Goal: Information Seeking & Learning: Learn about a topic

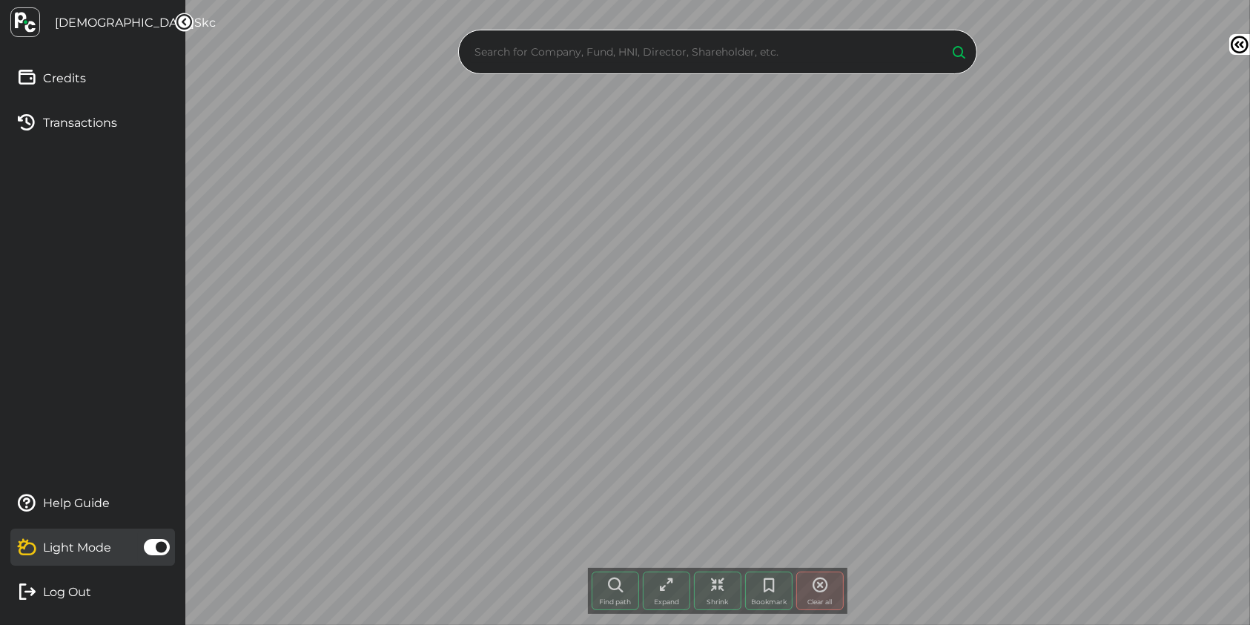
click at [540, 55] on input "text" at bounding box center [704, 52] width 466 height 22
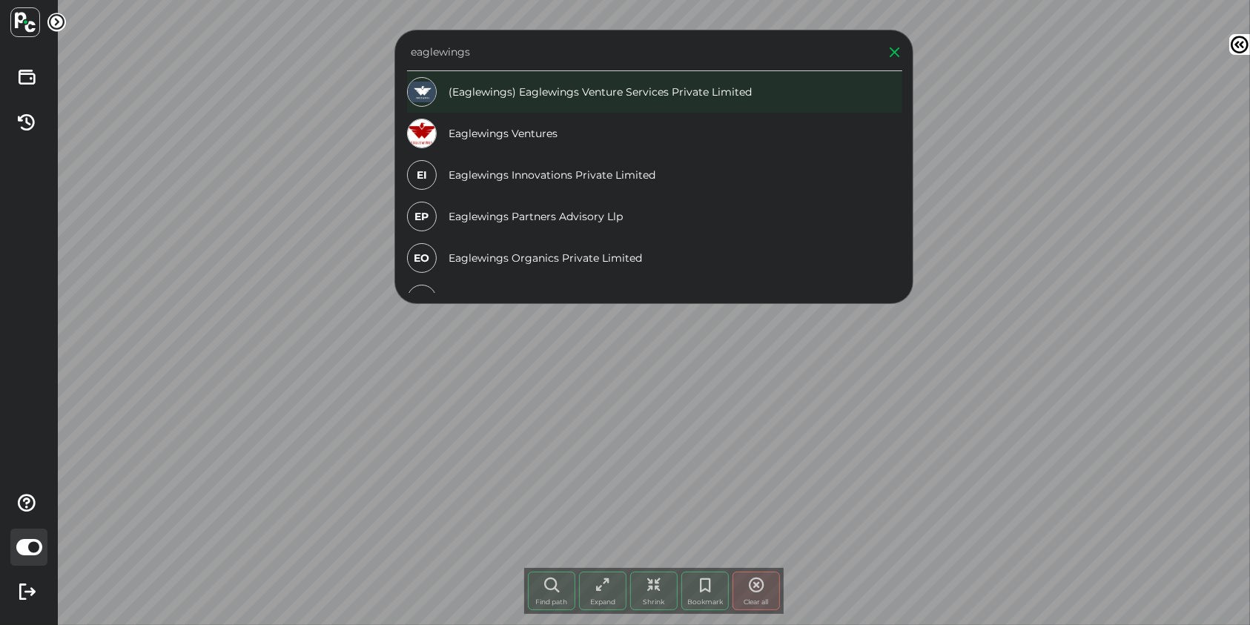
click at [718, 97] on div "(Eaglewings) Eaglewings Venture Services Private Limited" at bounding box center [654, 92] width 495 height 42
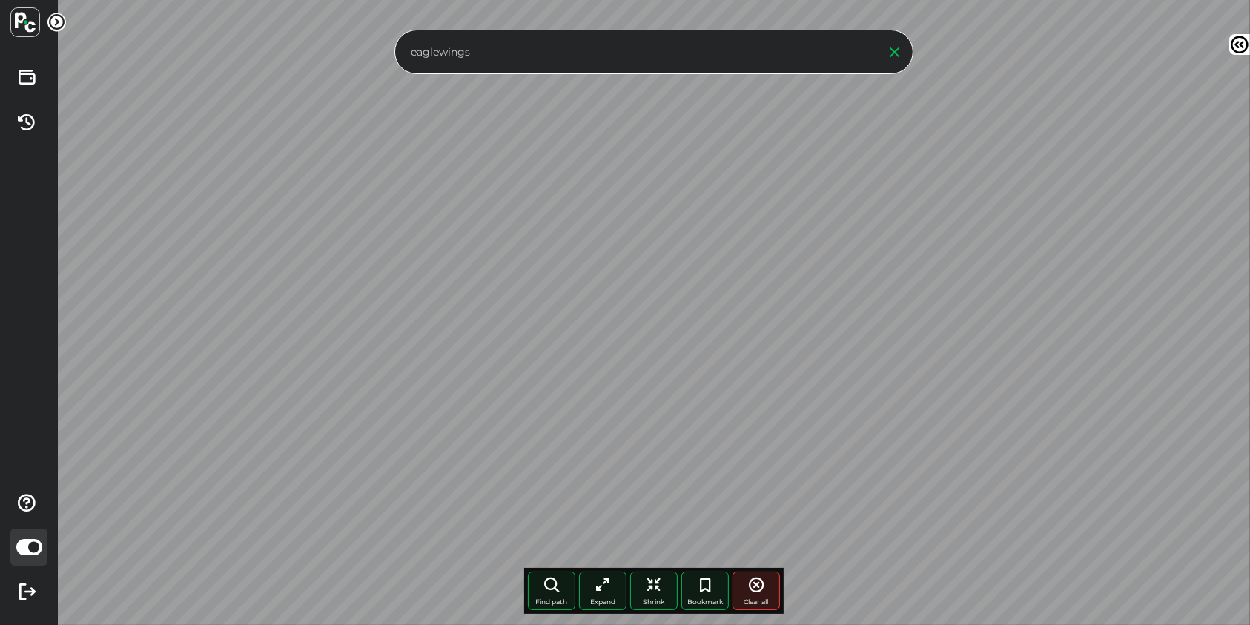
click at [487, 56] on input "eaglewings" at bounding box center [640, 52] width 466 height 22
click at [512, 54] on input "eaglewings" at bounding box center [640, 52] width 466 height 22
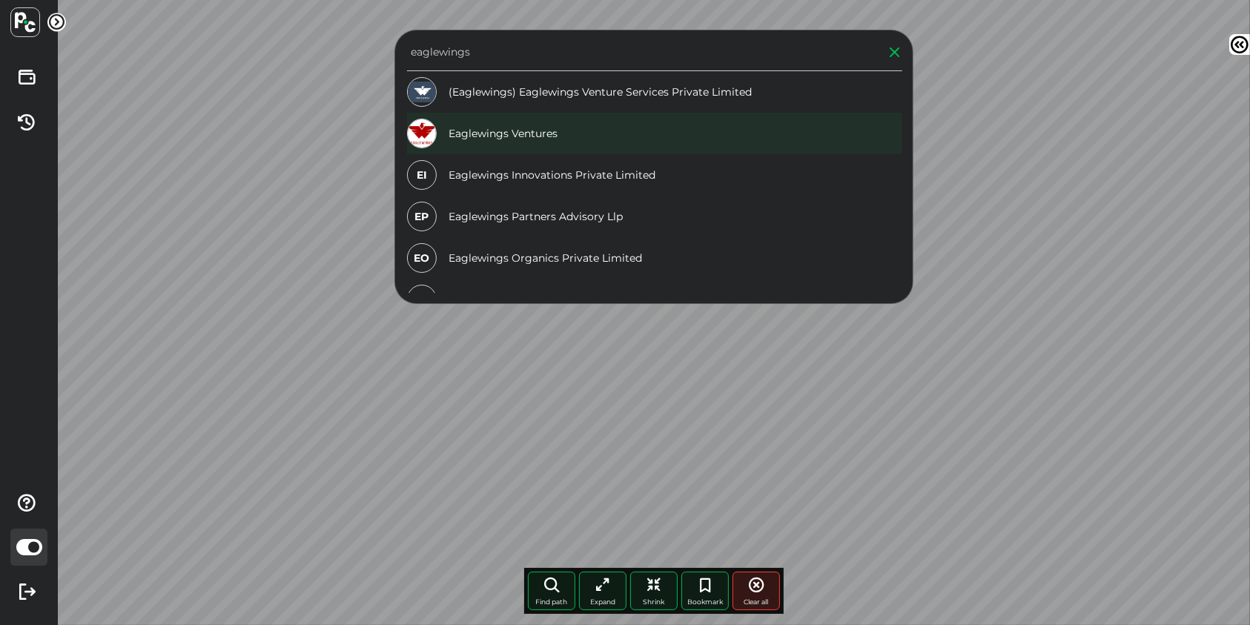
click at [534, 136] on div "Eaglewings Ventures" at bounding box center [654, 134] width 495 height 42
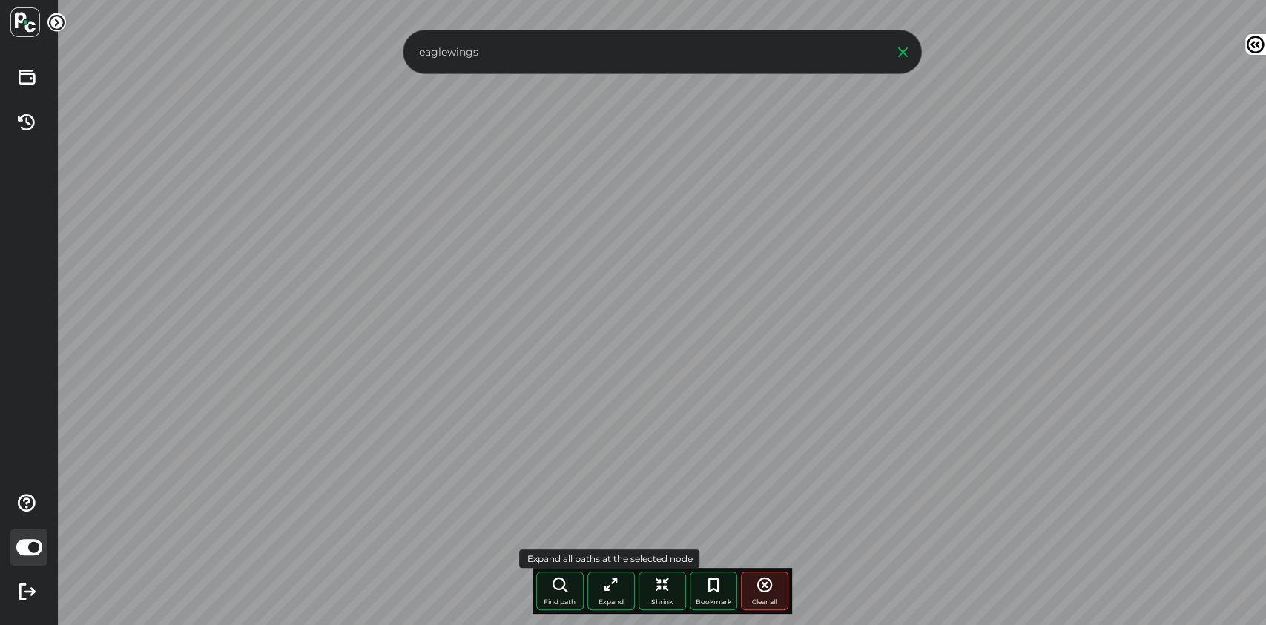
click at [615, 594] on div "Expand" at bounding box center [610, 591] width 47 height 39
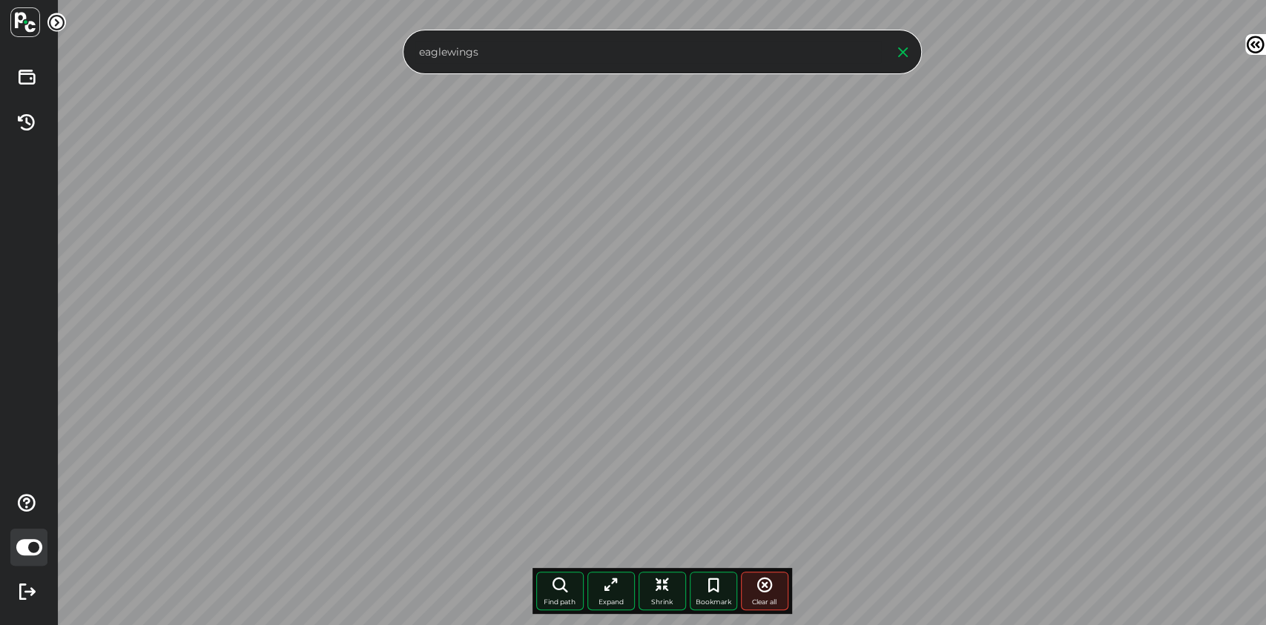
click at [366, 44] on div "eaglewings Find path More paths Expand Shrink Bookmark Clear all Node click his…" at bounding box center [662, 312] width 1208 height 625
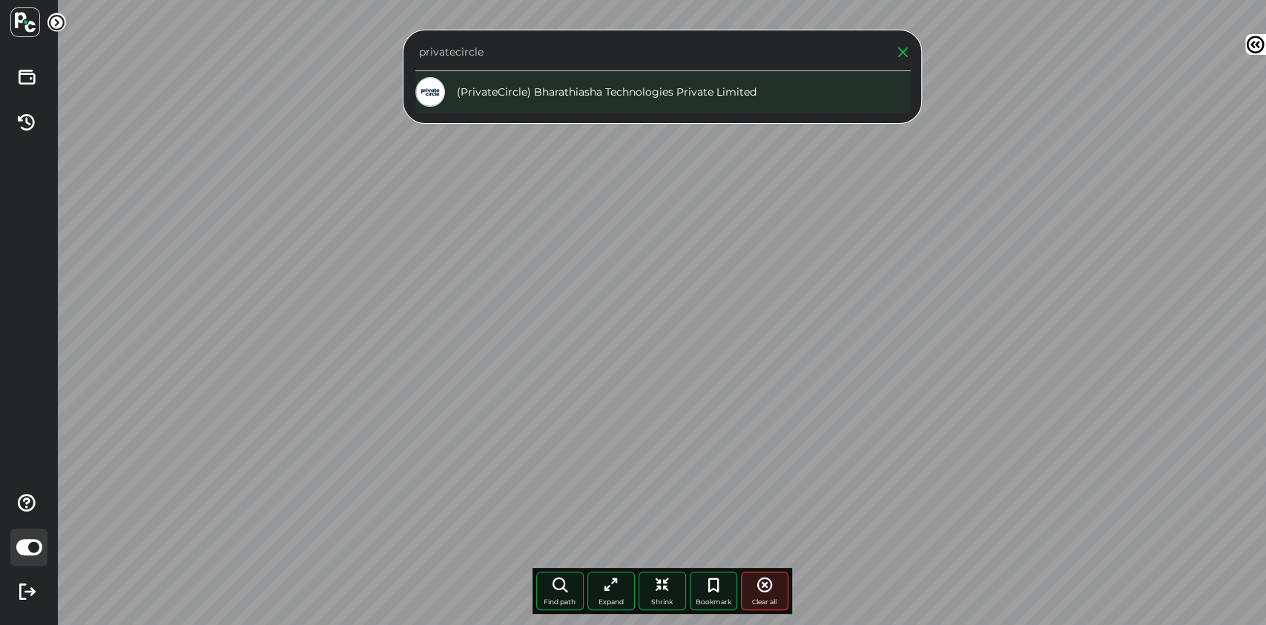
type input "privatecircle"
click at [555, 96] on div "(PrivateCircle) Bharathiasha Technologies Private Limited" at bounding box center [662, 92] width 495 height 42
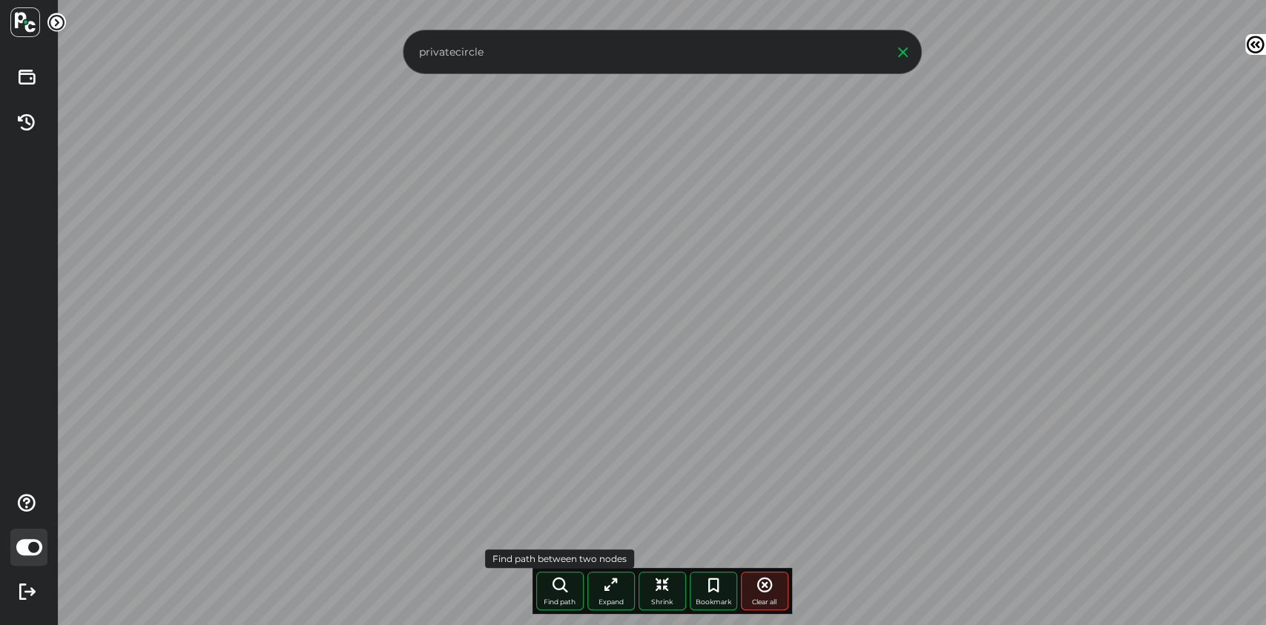
click at [561, 598] on span "Find path" at bounding box center [559, 602] width 32 height 8
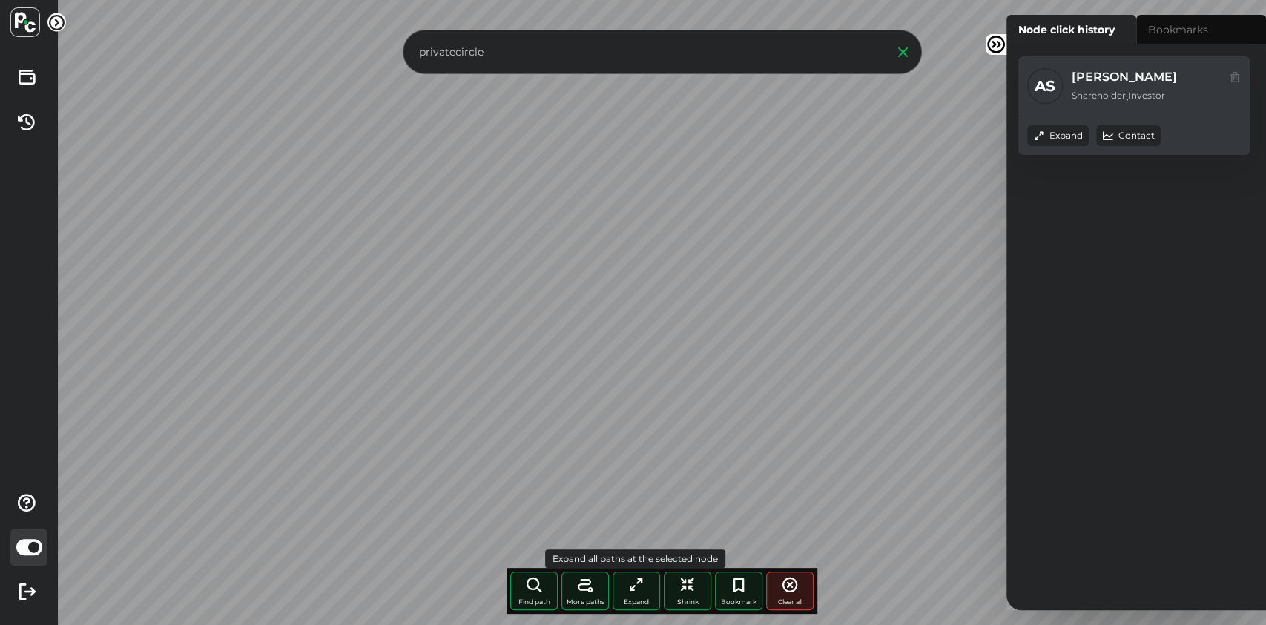
click at [647, 598] on span "Expand" at bounding box center [636, 602] width 25 height 8
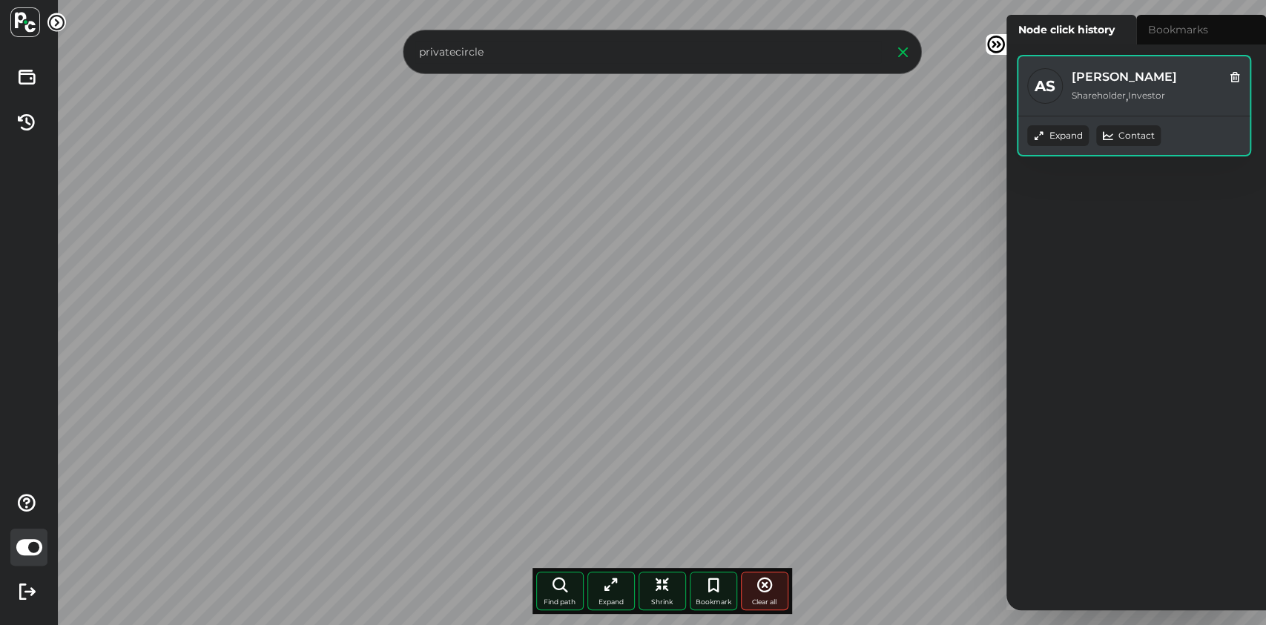
click at [1121, 133] on div "Contact" at bounding box center [1128, 135] width 65 height 21
click at [1129, 140] on div "Contact" at bounding box center [1128, 135] width 65 height 21
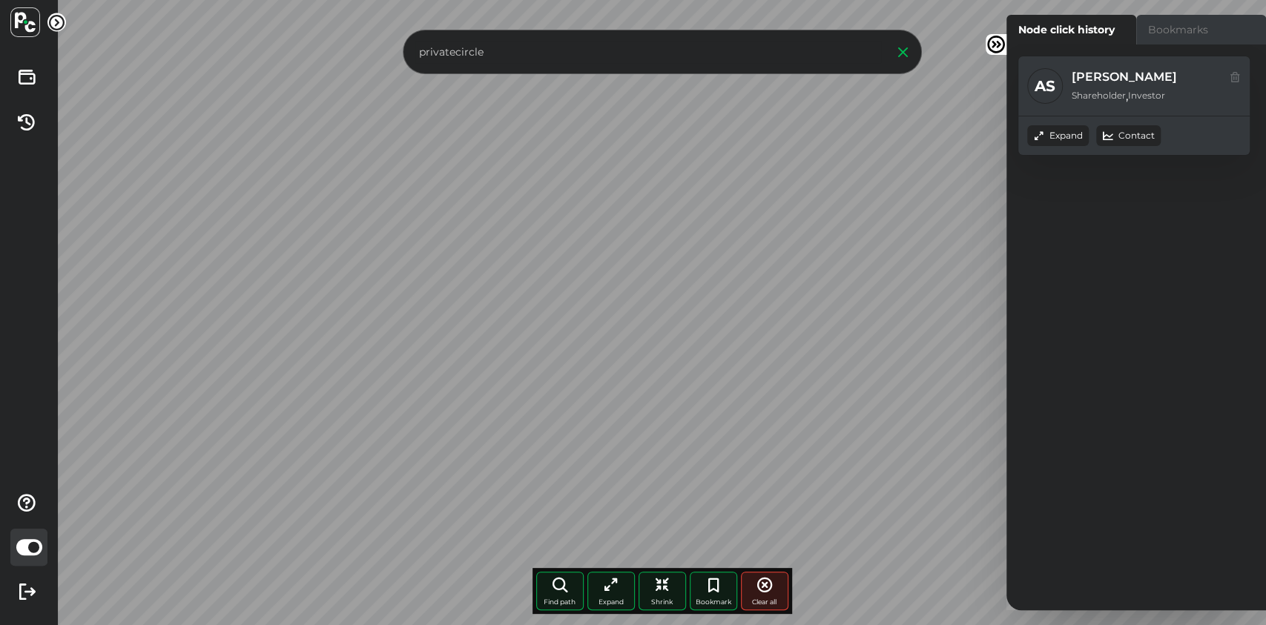
click at [1177, 22] on label "Bookmarks" at bounding box center [1201, 30] width 130 height 30
click at [1016, 22] on input "Bookmarks" at bounding box center [1011, 20] width 10 height 10
radio input "true"
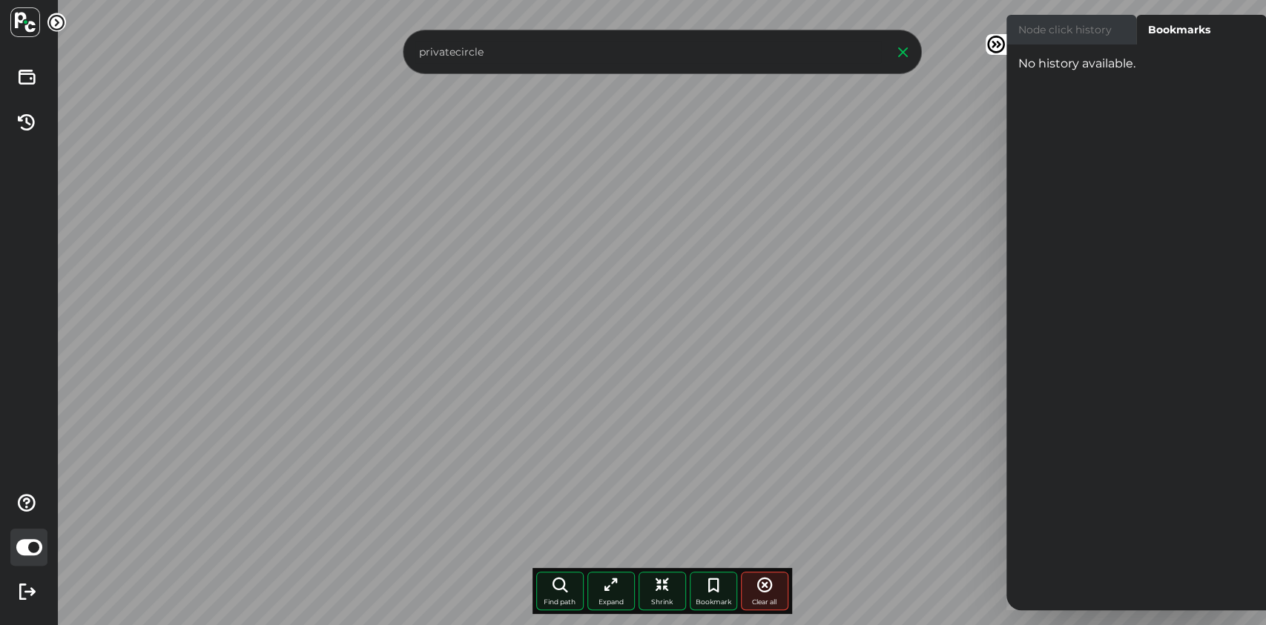
click at [1083, 24] on label "Node click history" at bounding box center [1071, 30] width 130 height 30
click at [1016, 24] on input "Node click history" at bounding box center [1011, 20] width 10 height 10
radio input "true"
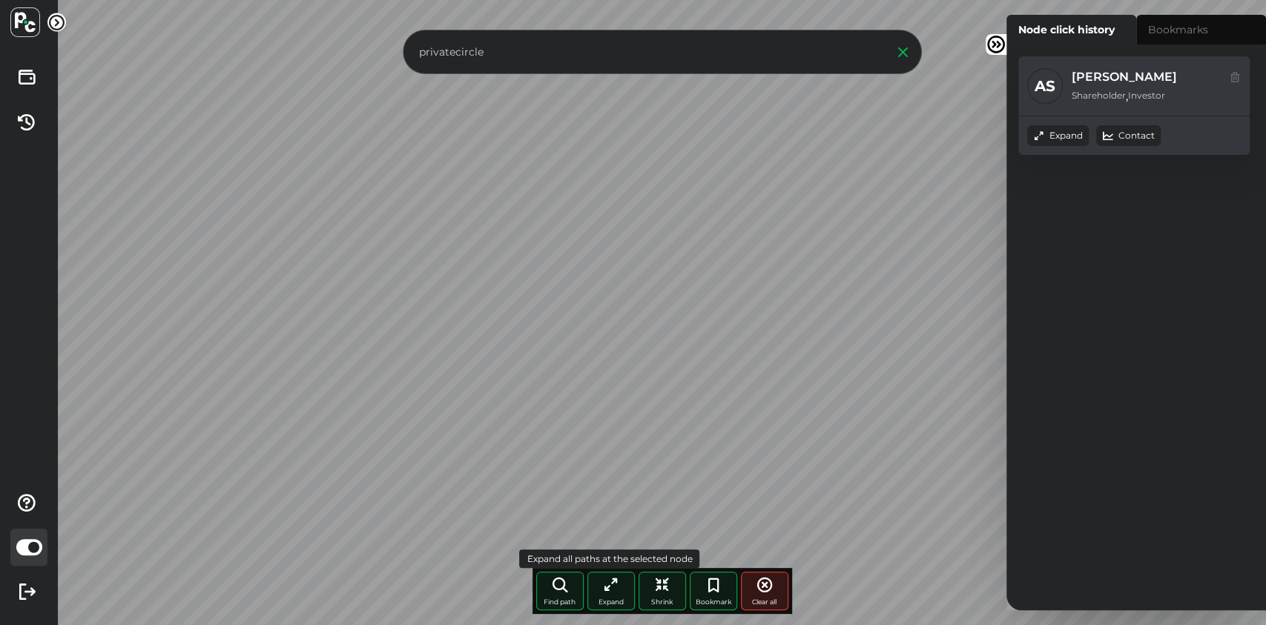
click at [617, 593] on icon at bounding box center [611, 585] width 18 height 18
